Goal: Use online tool/utility: Utilize a website feature to perform a specific function

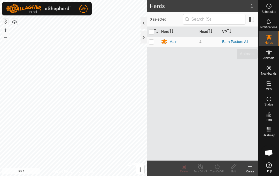
click at [266, 56] on es-animals-svg-icon at bounding box center [268, 52] width 9 height 8
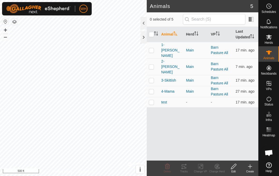
click at [151, 50] on p-checkbox at bounding box center [151, 50] width 5 height 4
click at [183, 168] on icon at bounding box center [184, 167] width 6 height 6
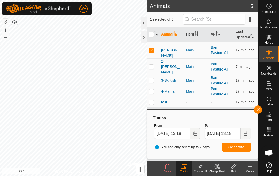
click at [153, 48] on p-checkbox at bounding box center [151, 50] width 5 height 4
checkbox input "false"
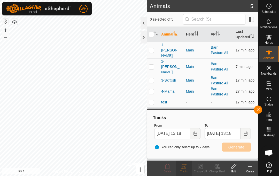
click at [151, 65] on p-checkbox at bounding box center [151, 67] width 5 height 4
checkbox input "true"
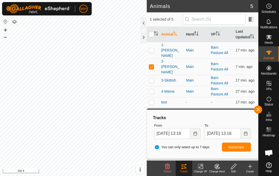
click at [155, 75] on td at bounding box center [153, 80] width 12 height 11
checkbox input "true"
click at [153, 86] on td at bounding box center [153, 91] width 12 height 11
checkbox input "true"
click at [232, 146] on span "Generate" at bounding box center [236, 147] width 16 height 4
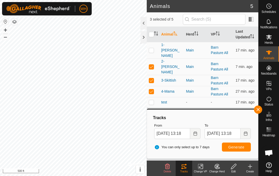
click at [153, 65] on p-checkbox at bounding box center [151, 67] width 5 height 4
checkbox input "true"
click at [153, 86] on td at bounding box center [153, 91] width 12 height 11
checkbox input "false"
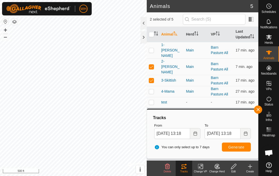
click at [152, 78] on p-checkbox at bounding box center [151, 80] width 5 height 4
click at [149, 78] on p-checkbox at bounding box center [151, 80] width 5 height 4
checkbox input "false"
click at [156, 59] on td at bounding box center [153, 67] width 12 height 17
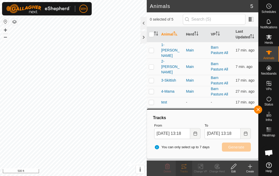
checkbox input "false"
